Goal: Task Accomplishment & Management: Use online tool/utility

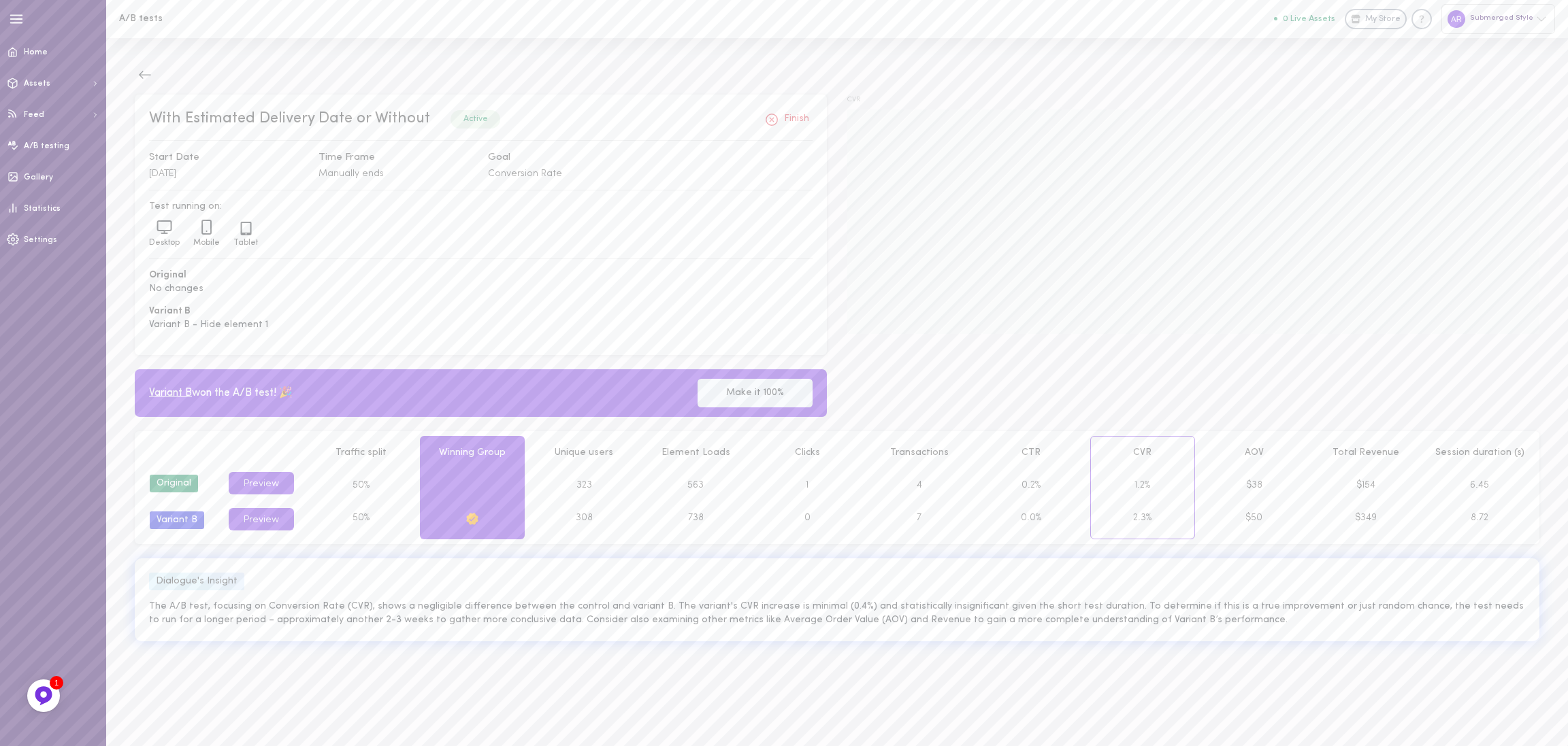
click at [1139, 409] on div "With Estimated Delivery Date or Without Active Finish Start Date [DATE] Time Fr…" at bounding box center [837, 263] width 1425 height 337
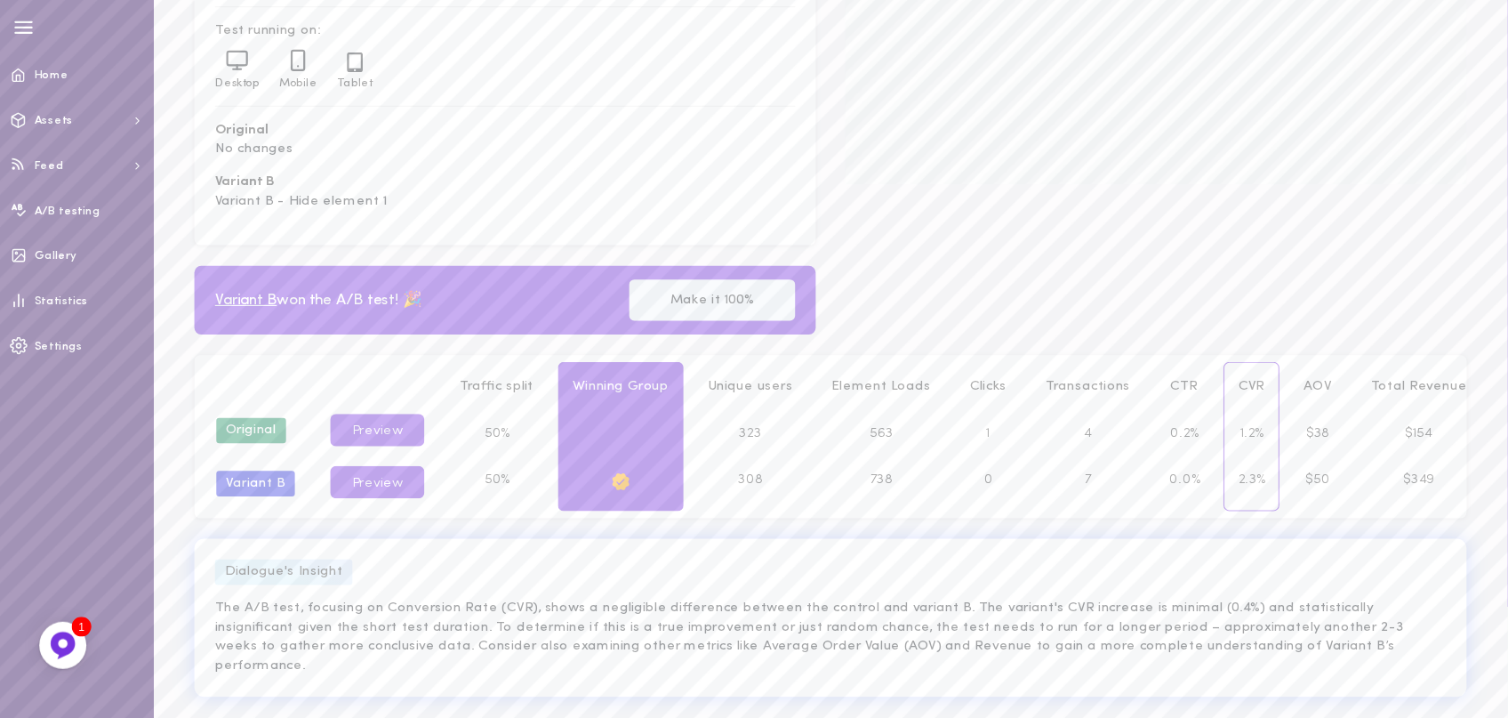
scroll to position [174, 0]
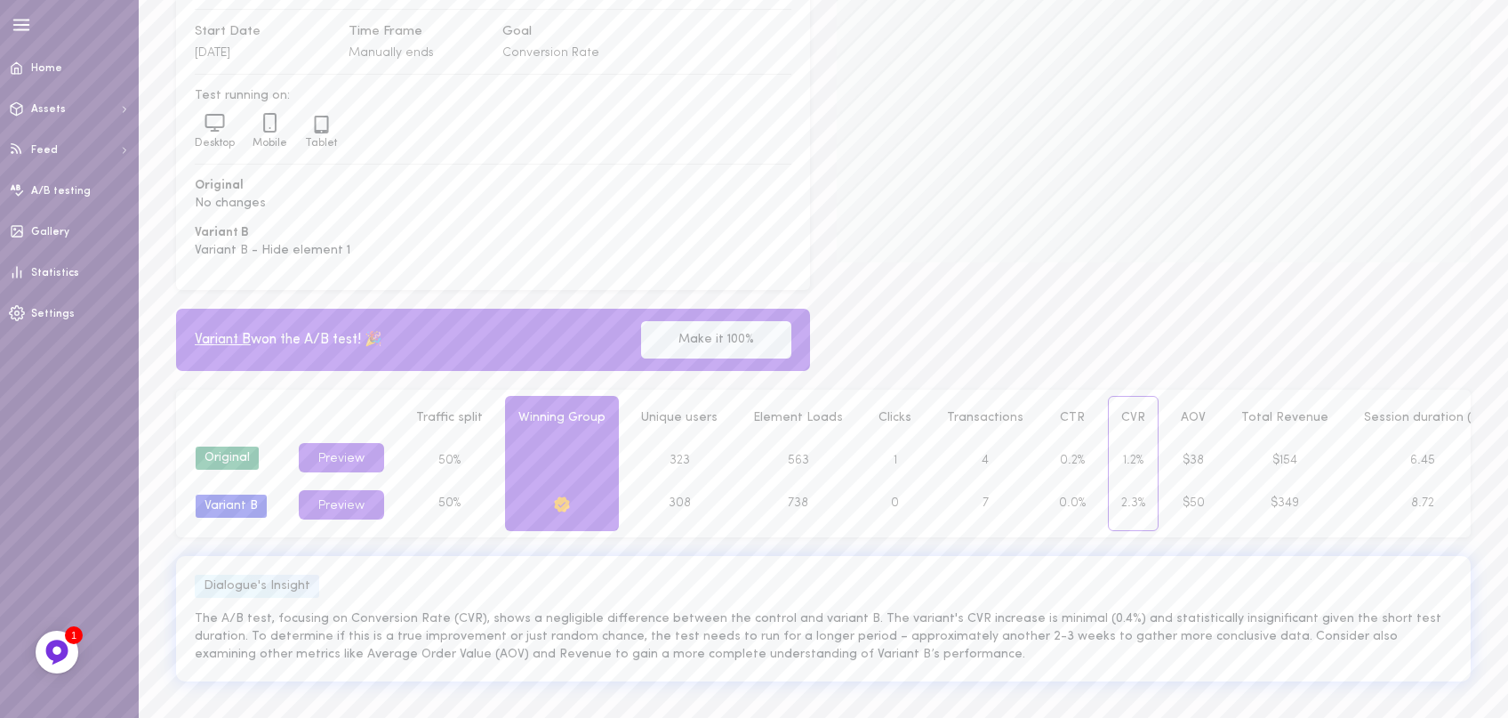
click at [1094, 357] on div "With Estimated Delivery Date or Without Active Finish Start Date [DATE] Time Fr…" at bounding box center [823, 169] width 1321 height 441
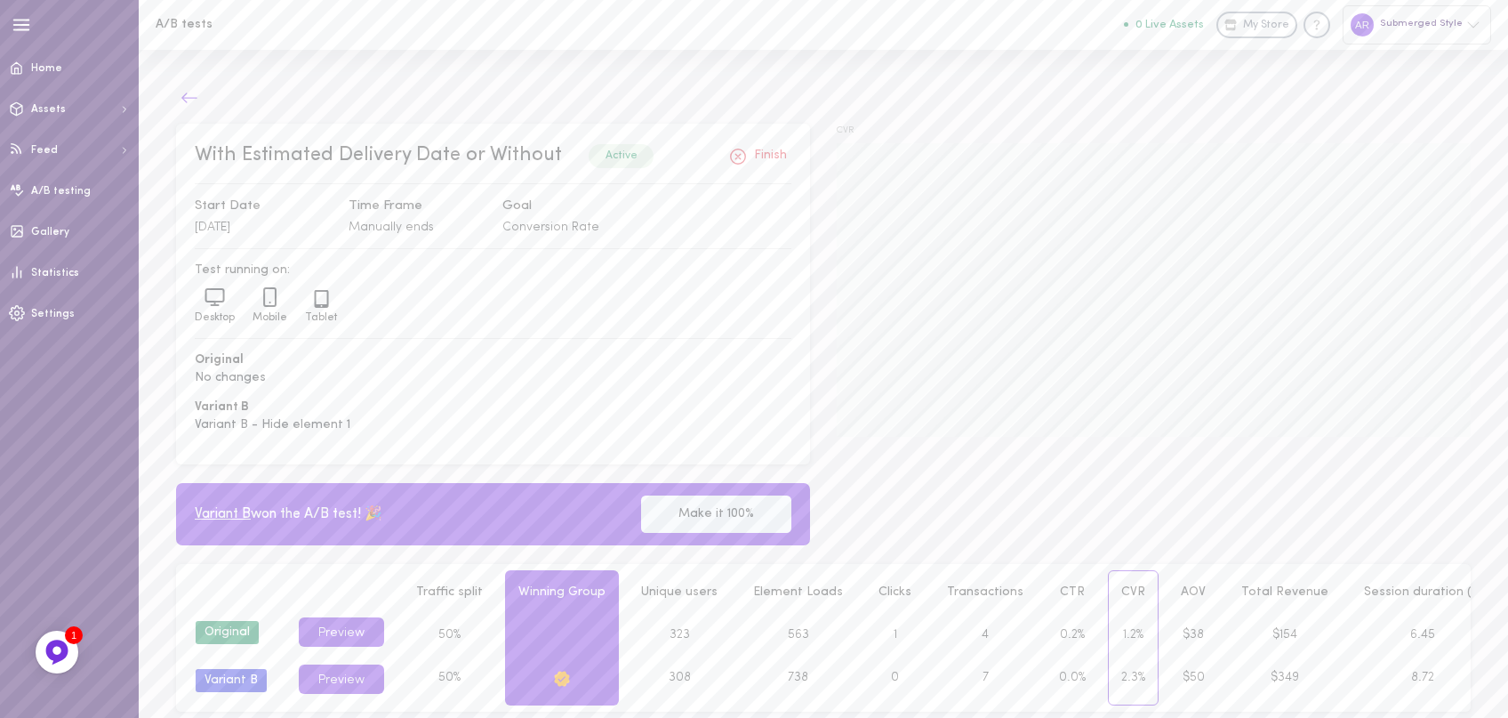
click at [183, 104] on icon at bounding box center [189, 98] width 18 height 18
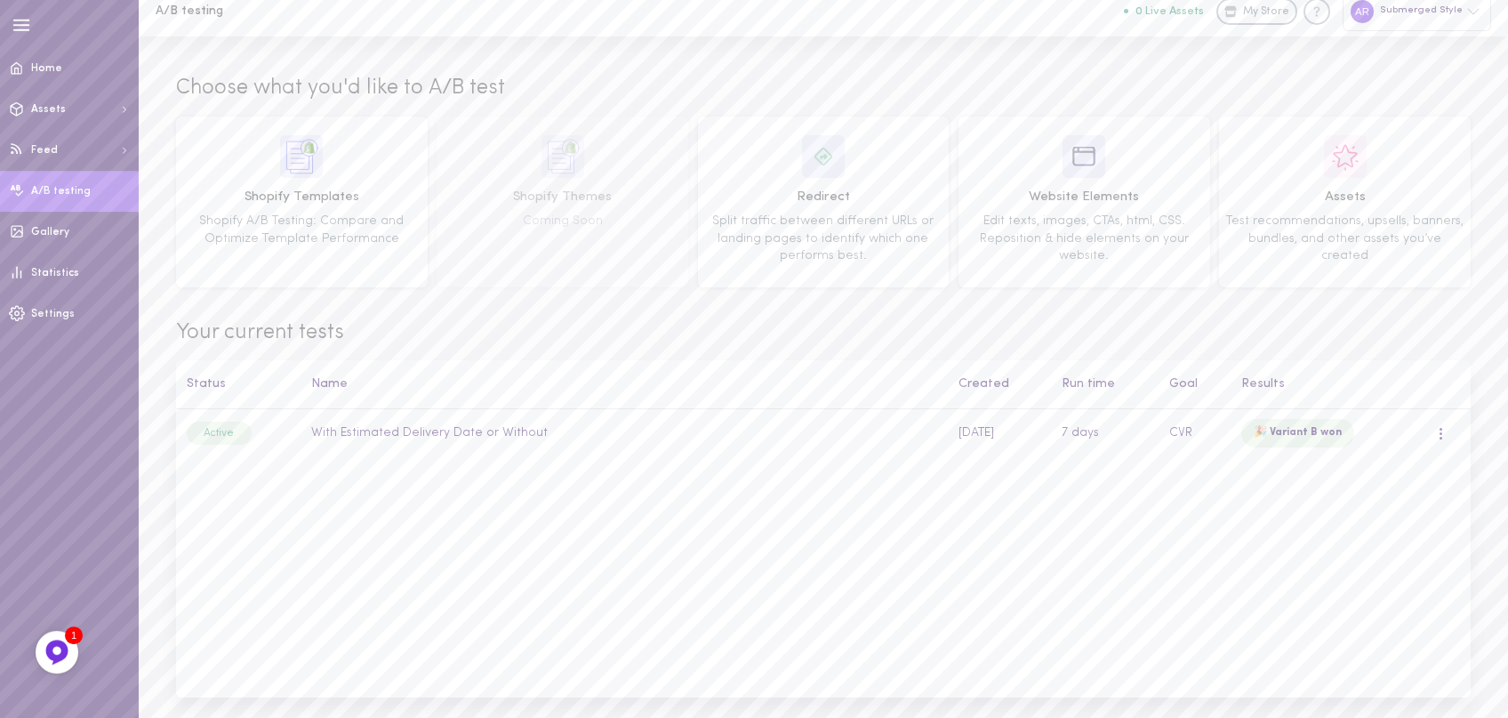
scroll to position [20, 0]
click at [1441, 427] on span at bounding box center [1441, 427] width 3 height 3
click at [237, 429] on div "Active" at bounding box center [219, 426] width 65 height 23
click at [320, 429] on td "With Estimated Delivery Date or Without" at bounding box center [624, 427] width 647 height 49
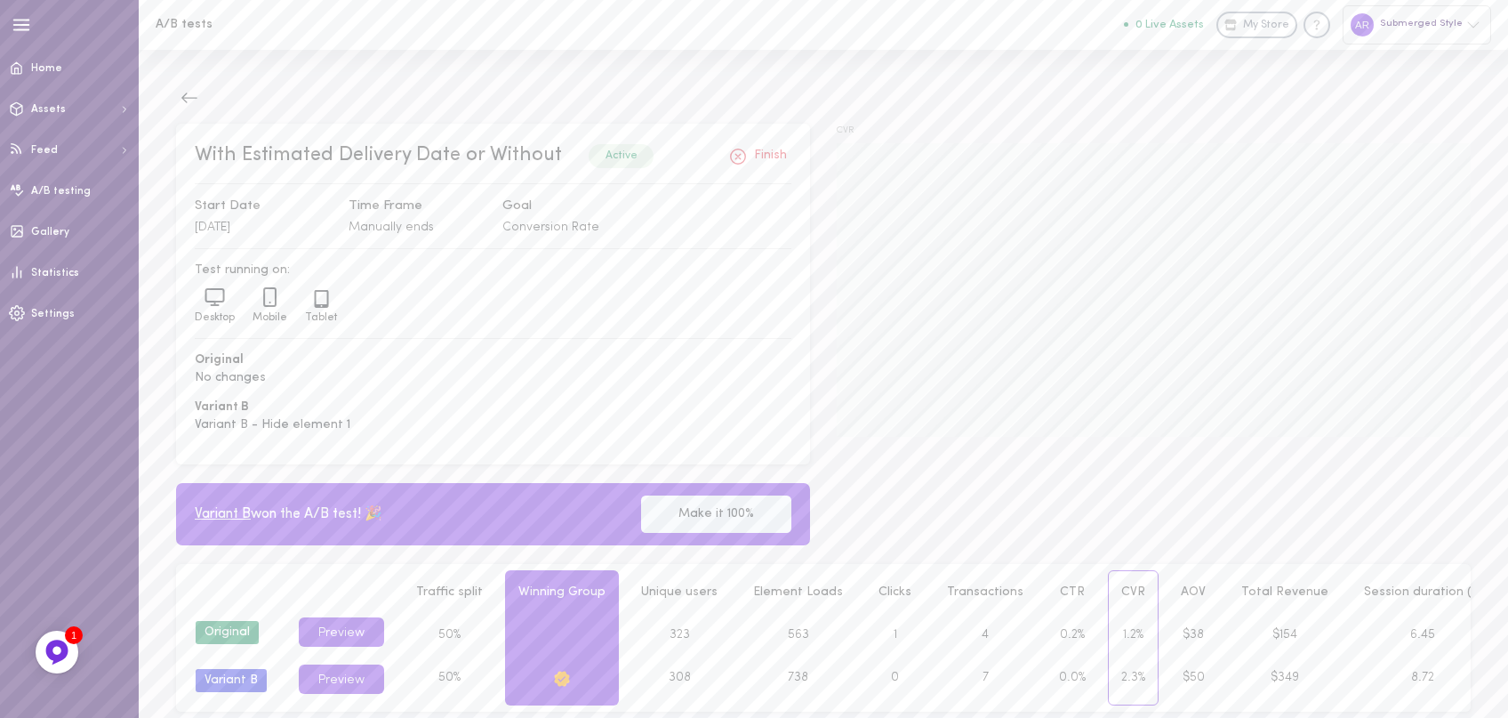
click at [759, 158] on button "Finish" at bounding box center [758, 156] width 68 height 28
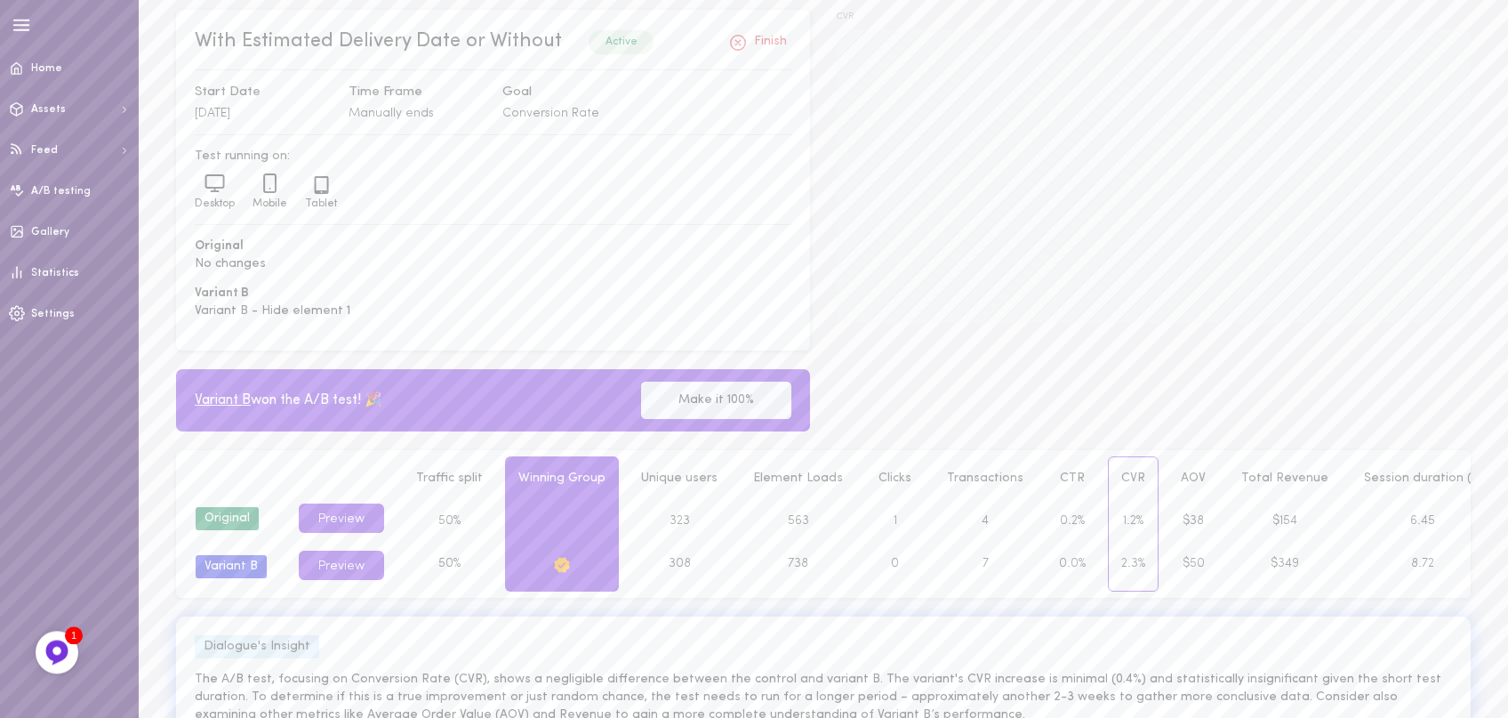
scroll to position [174, 0]
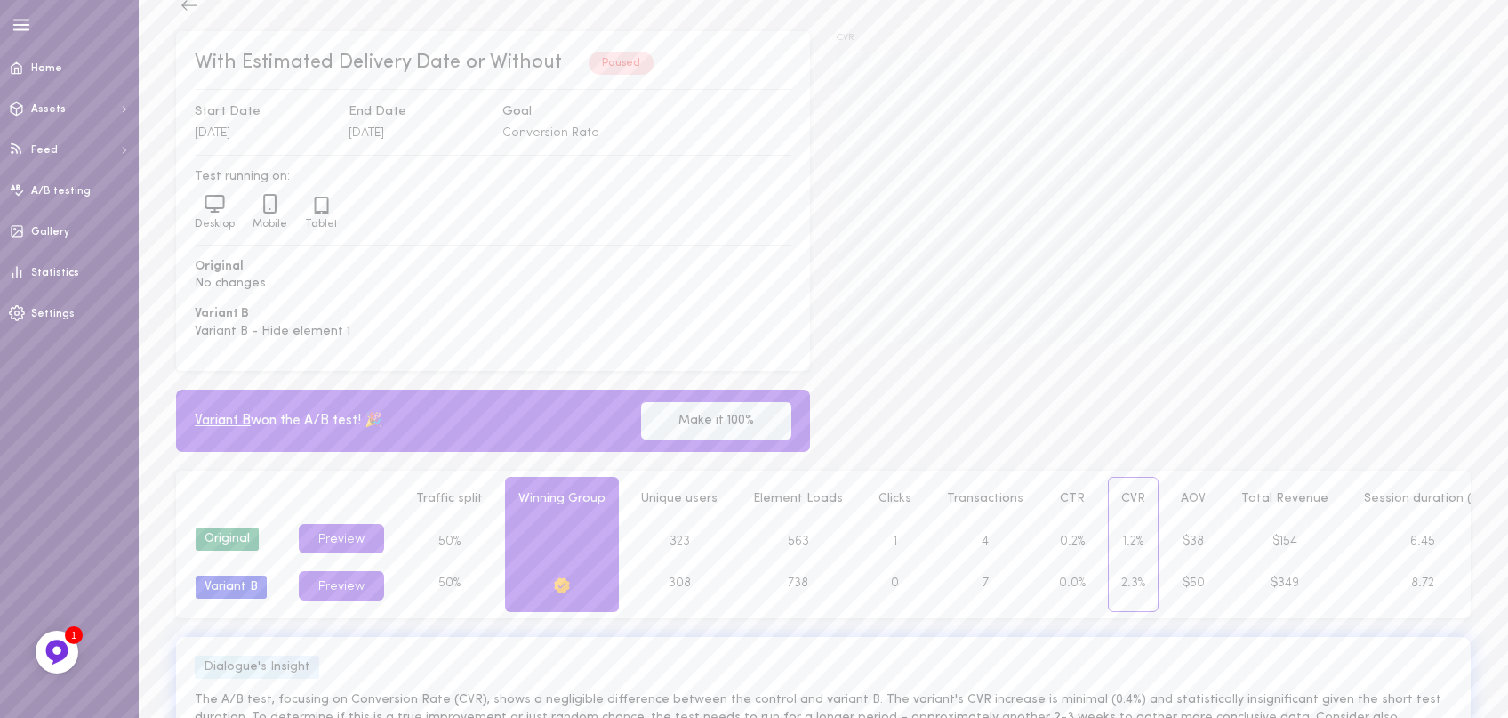
scroll to position [94, 0]
click at [1408, 436] on div "With Estimated Delivery Date or Without Paused Start Date [DATE] End Date [DATE…" at bounding box center [823, 249] width 1321 height 440
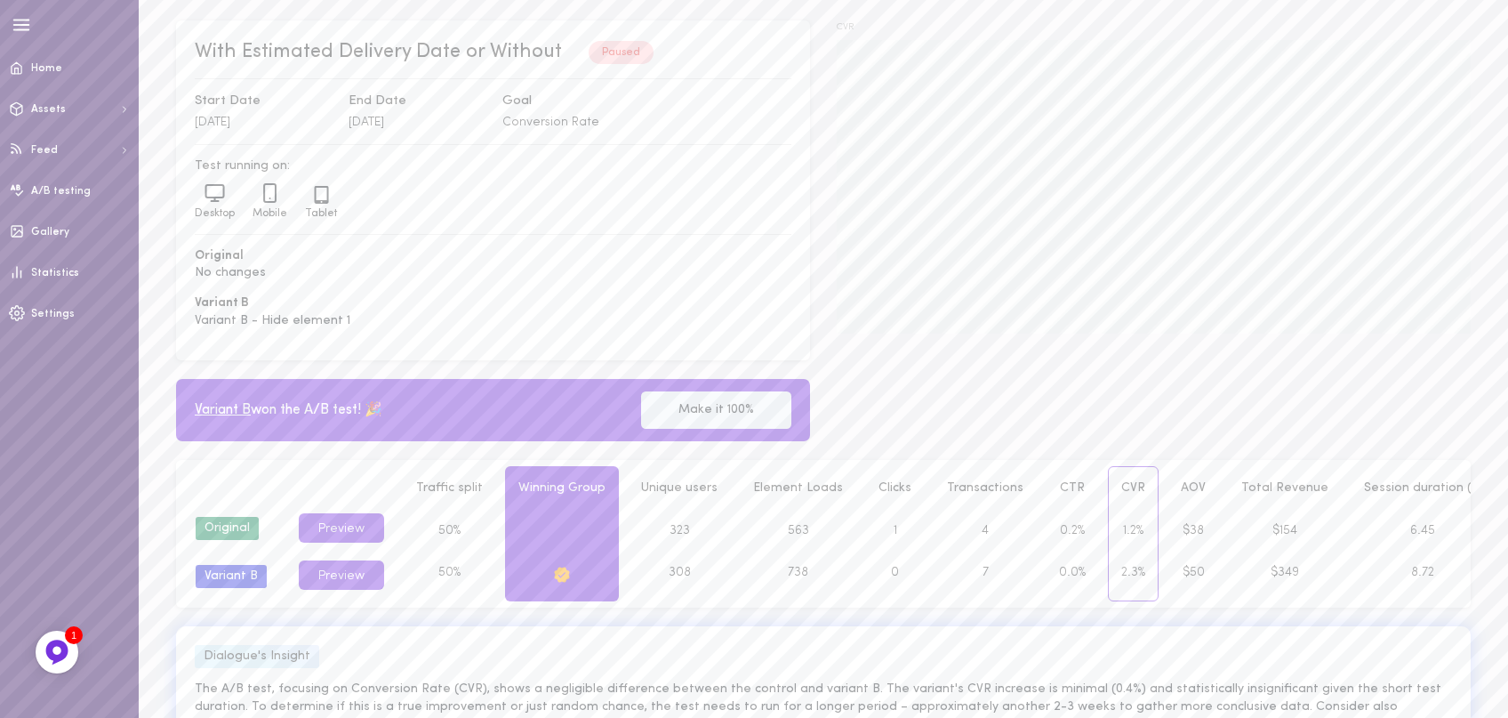
scroll to position [0, 0]
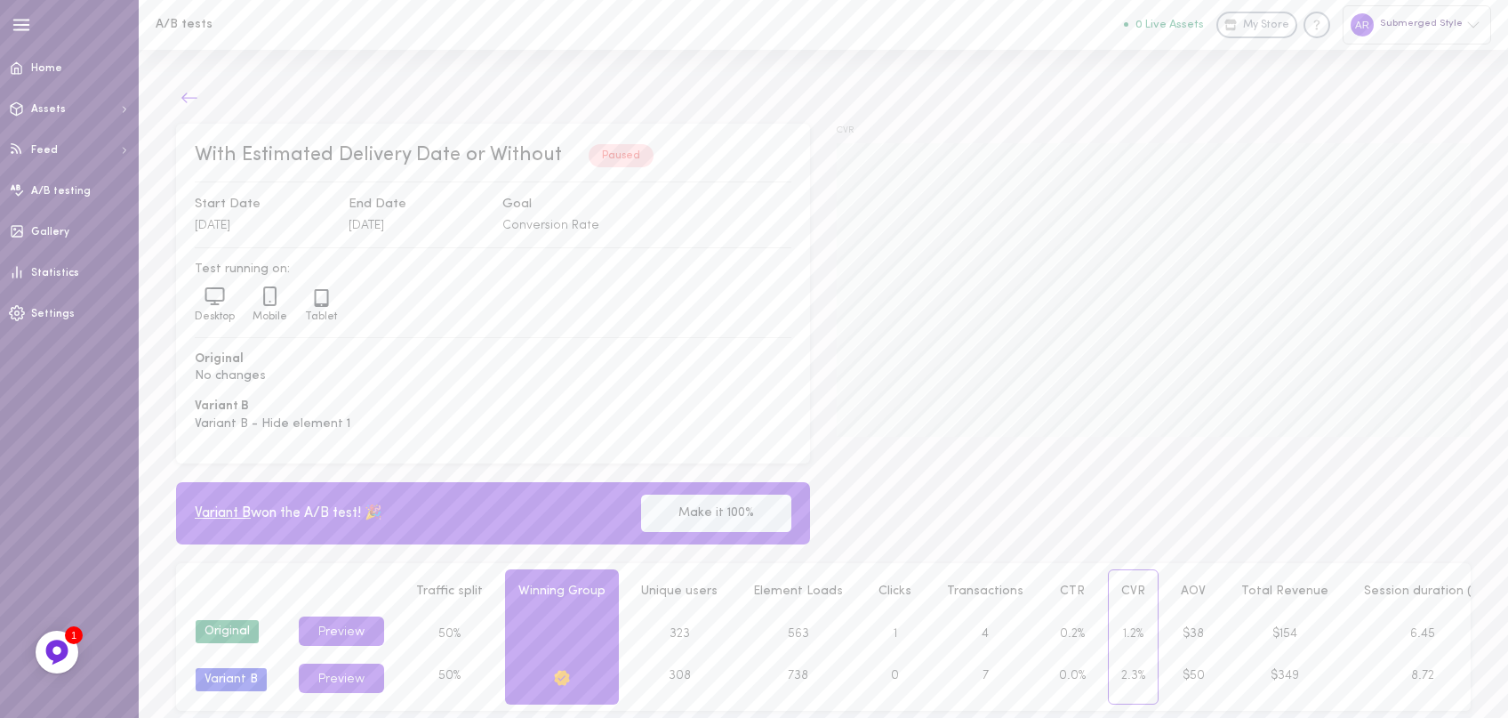
click at [184, 92] on icon at bounding box center [189, 98] width 18 height 18
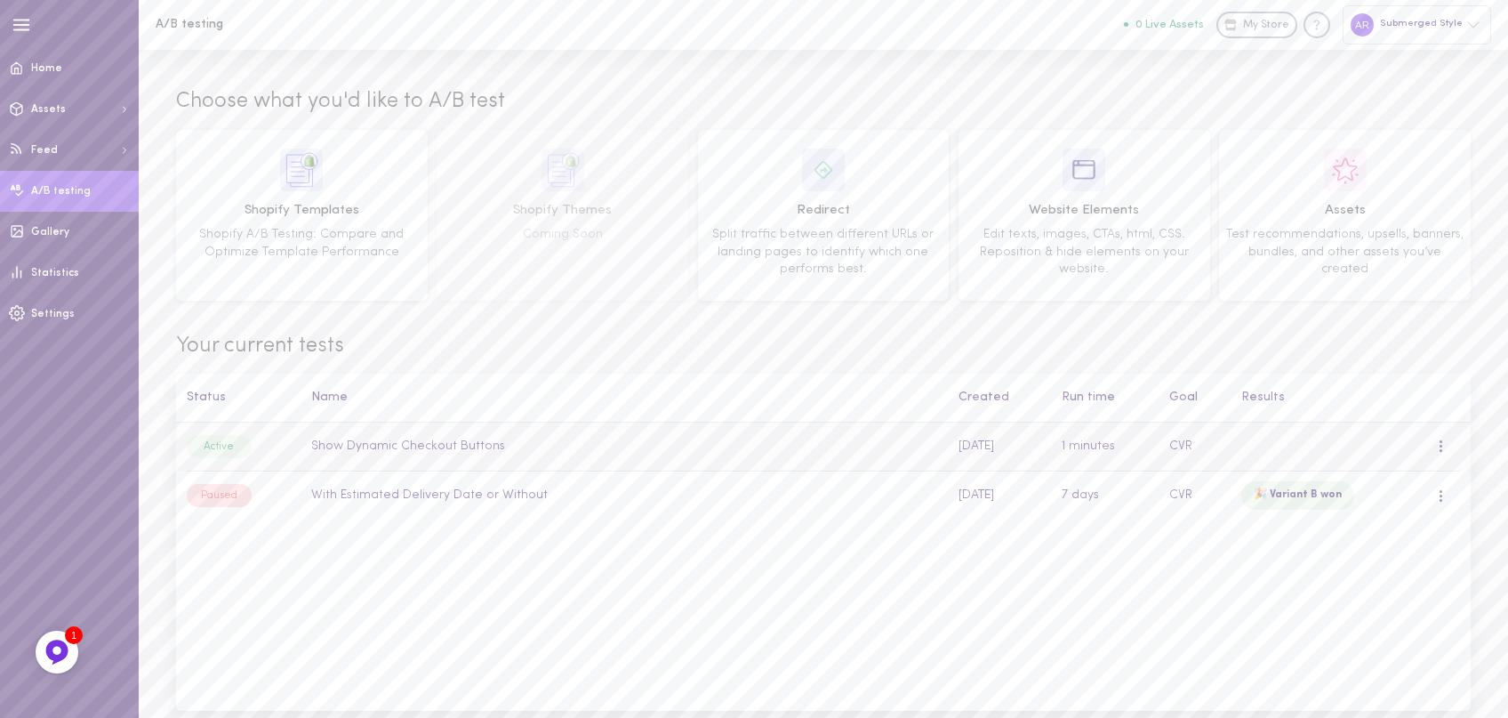
click at [442, 453] on td "Show Dynamic Checkout Buttons" at bounding box center [624, 446] width 647 height 49
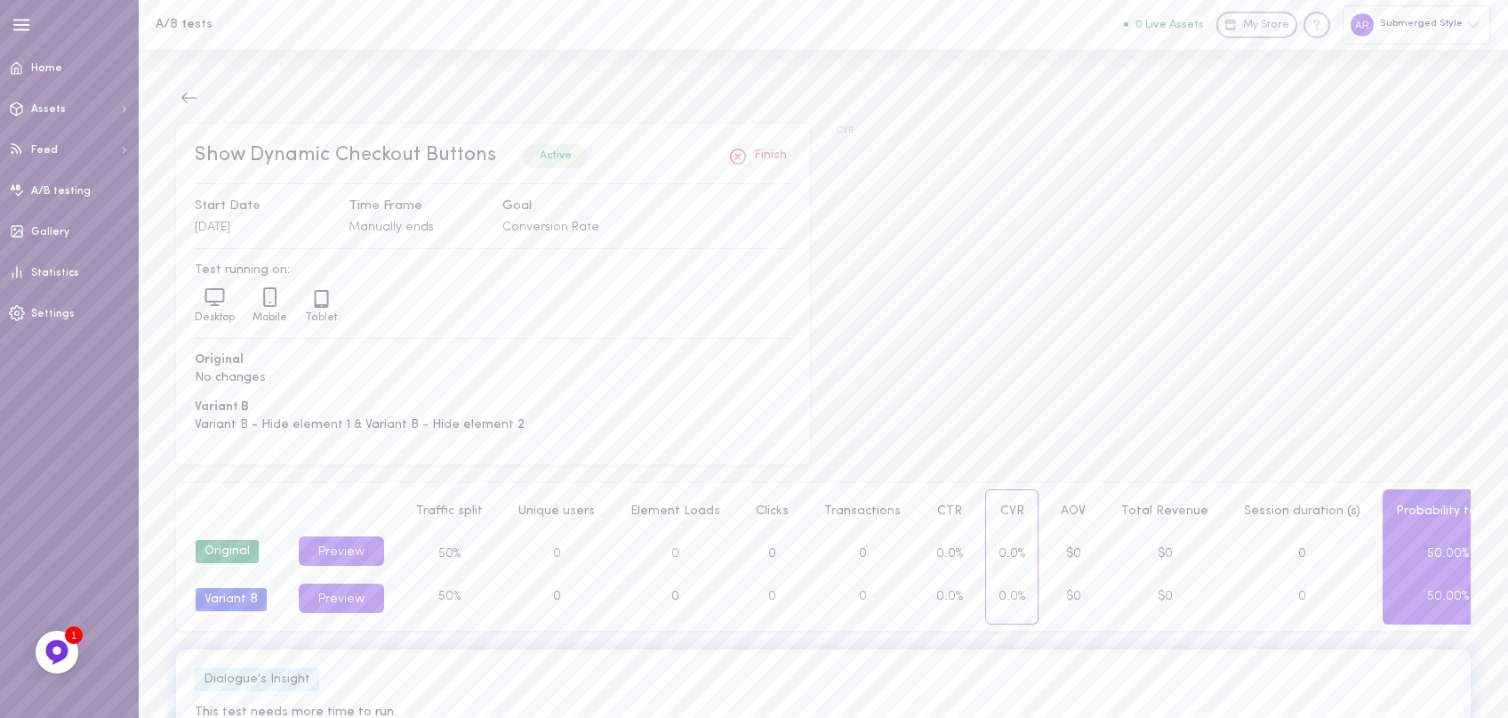
click at [478, 155] on span "Show Dynamic Checkout Buttons" at bounding box center [345, 155] width 301 height 20
click at [488, 157] on span "Show Dynamic Checkout Buttons" at bounding box center [345, 155] width 301 height 20
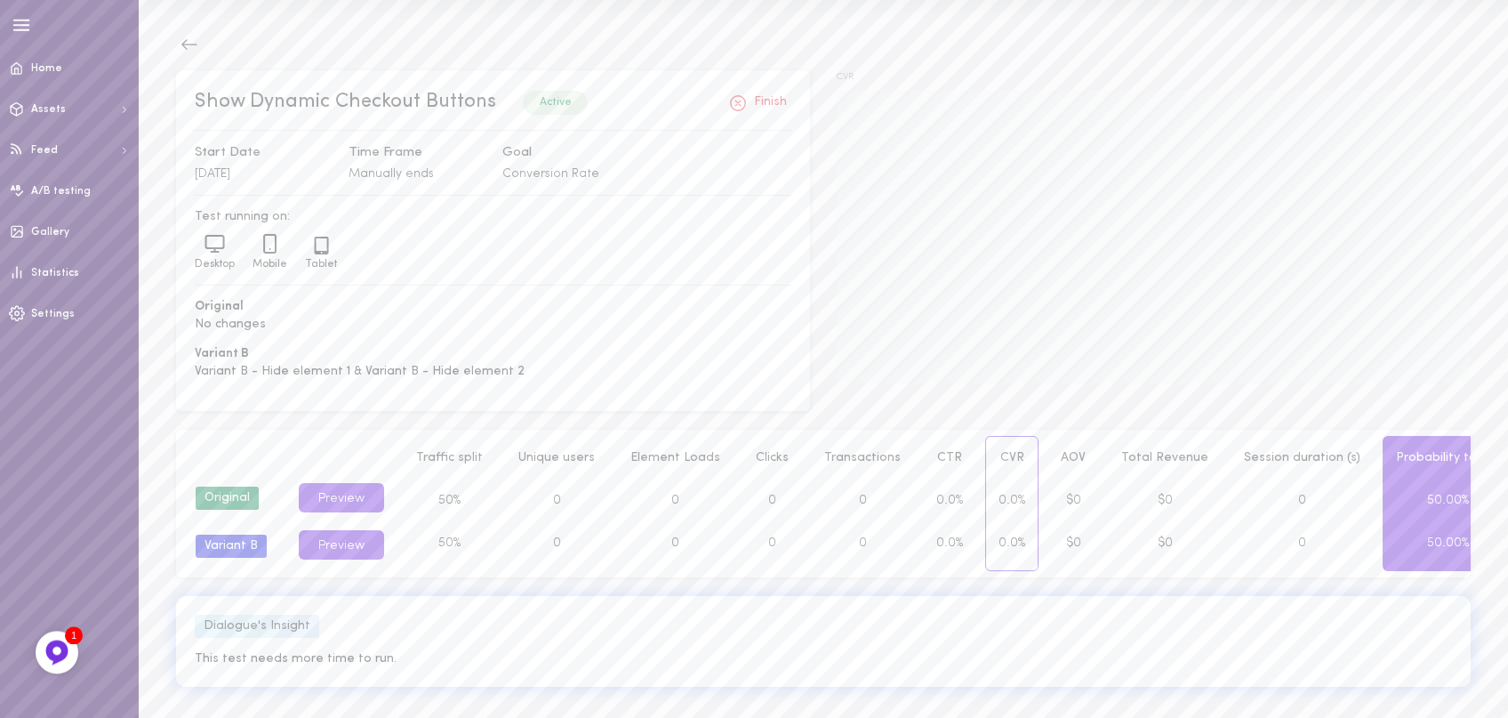
scroll to position [59, 0]
